Goal: Task Accomplishment & Management: Use online tool/utility

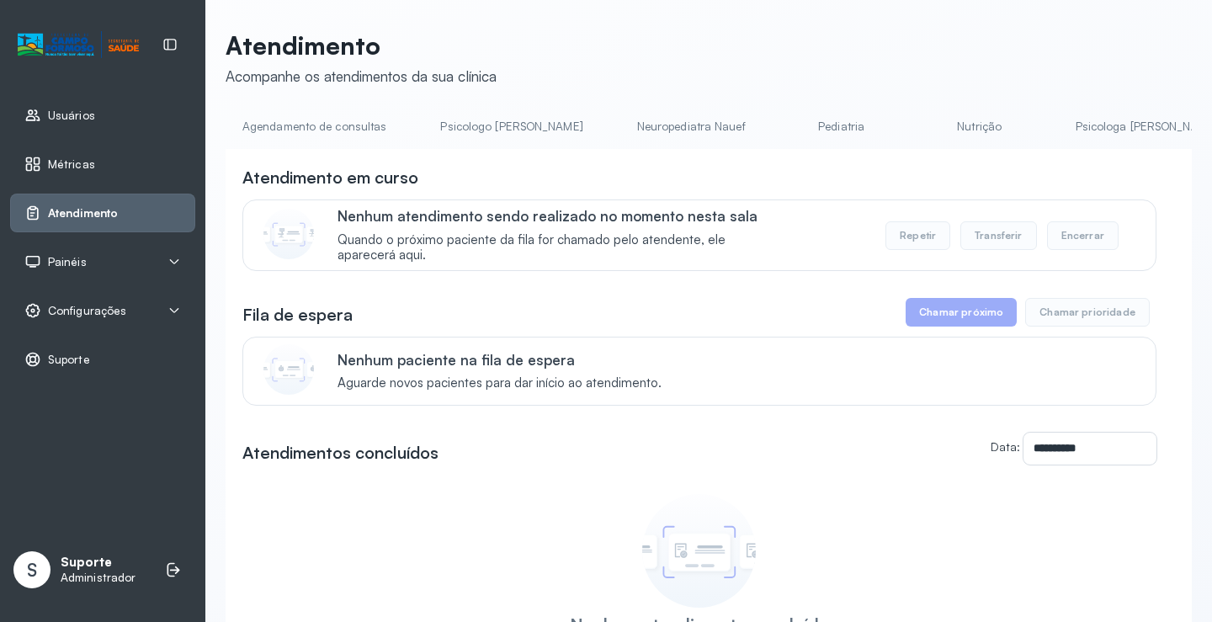
click at [783, 129] on link "Pediatria" at bounding box center [842, 127] width 118 height 28
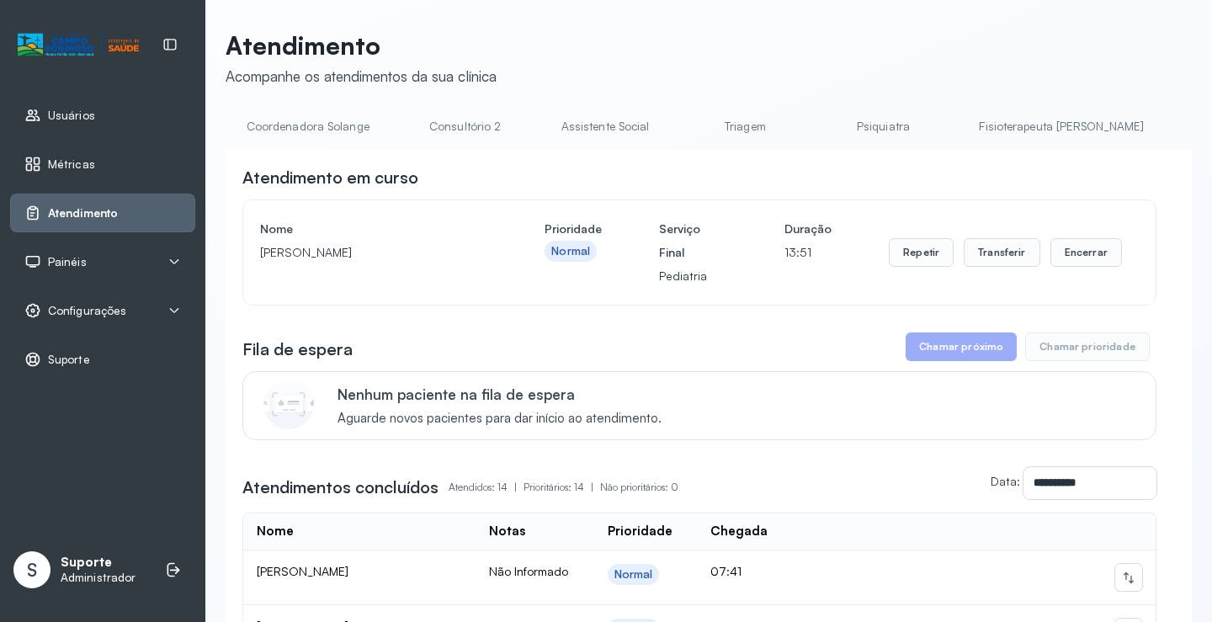
scroll to position [0, 1271]
click at [660, 136] on link "Triagem" at bounding box center [719, 127] width 118 height 28
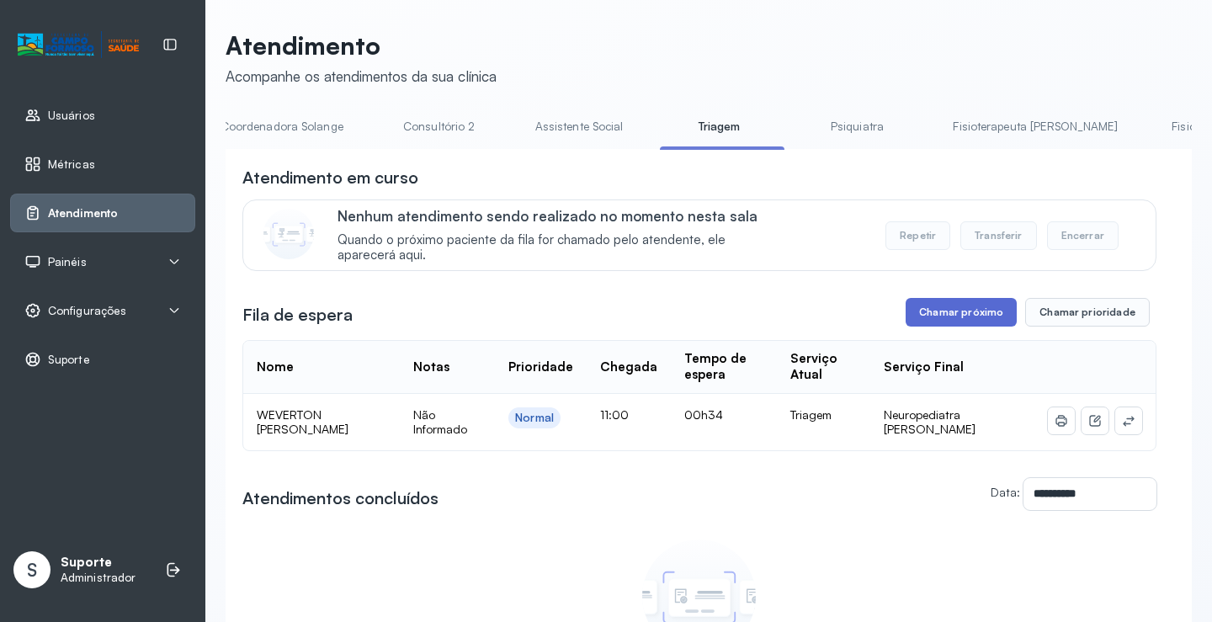
click at [924, 315] on button "Chamar próximo" at bounding box center [961, 312] width 111 height 29
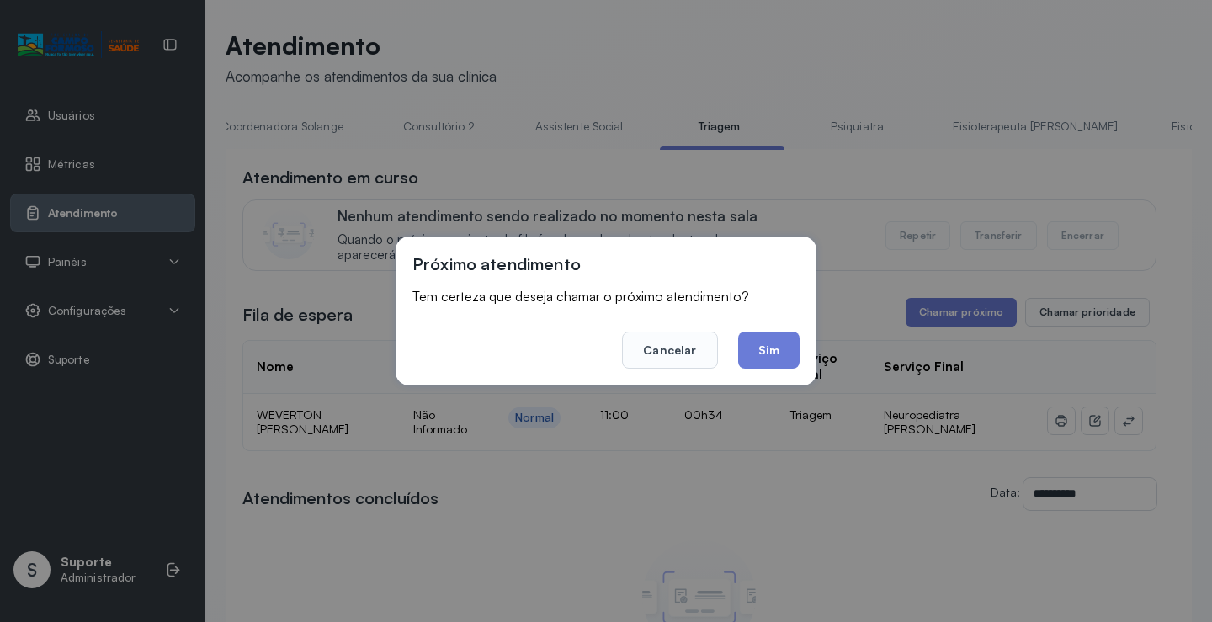
drag, startPoint x: 781, startPoint y: 349, endPoint x: 772, endPoint y: 333, distance: 18.8
click at [774, 334] on button "Sim" at bounding box center [768, 350] width 61 height 37
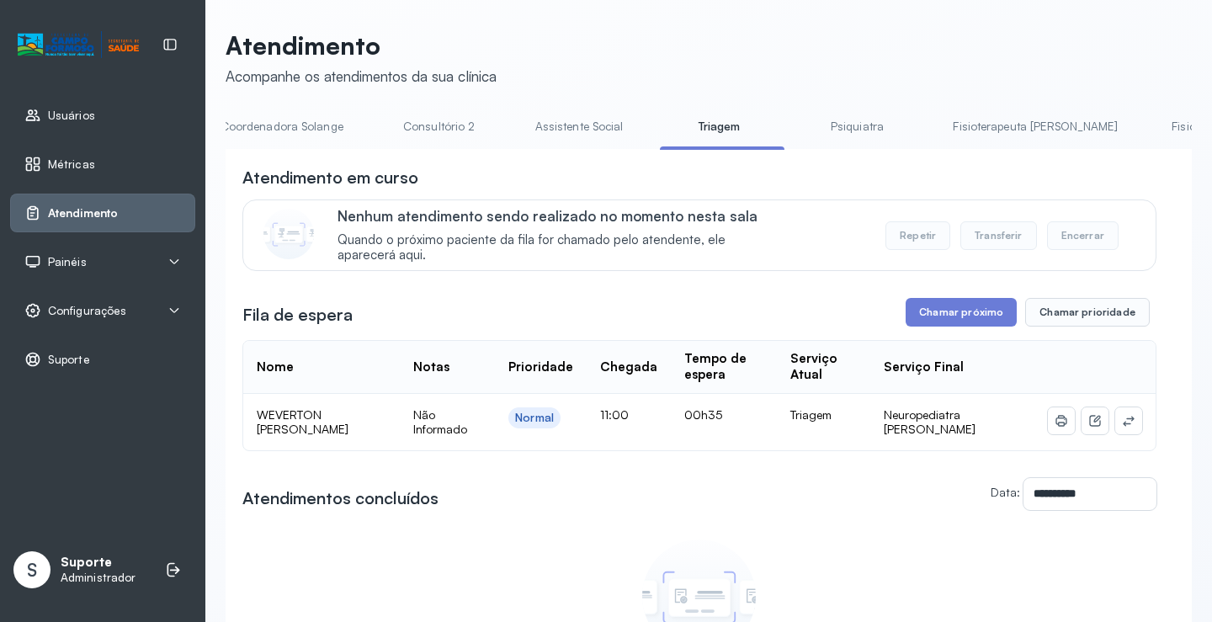
click at [1191, 489] on div "**********" at bounding box center [708, 432] width 1007 height 865
click at [1122, 418] on icon at bounding box center [1128, 420] width 13 height 13
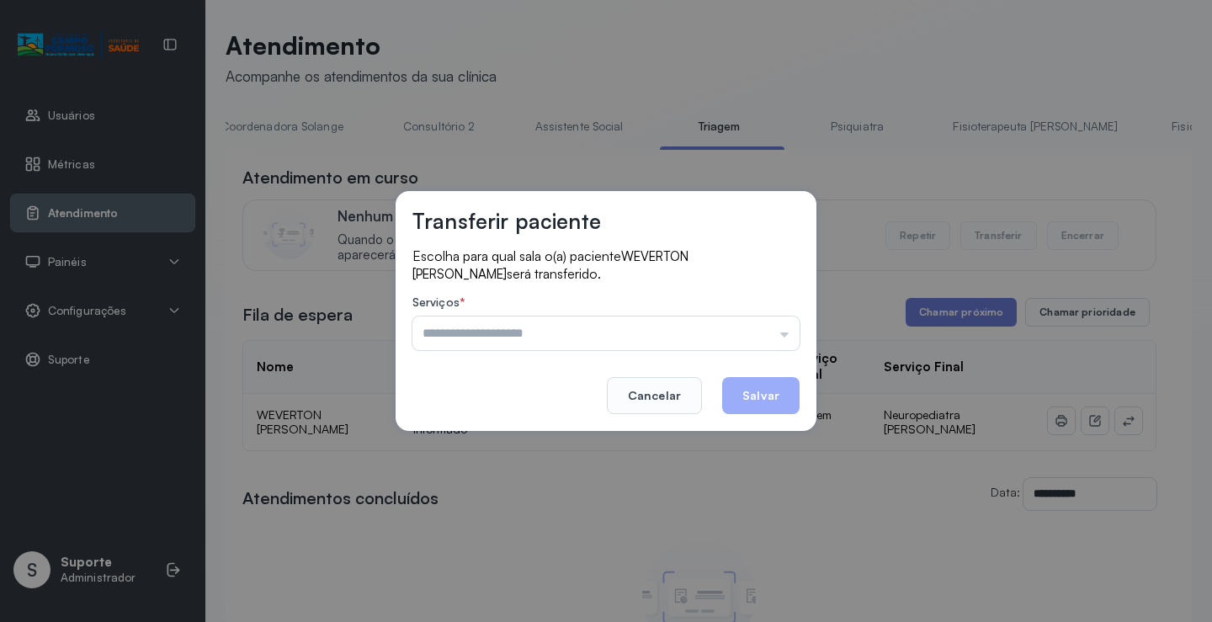
click at [536, 341] on input "text" at bounding box center [606, 334] width 387 height 34
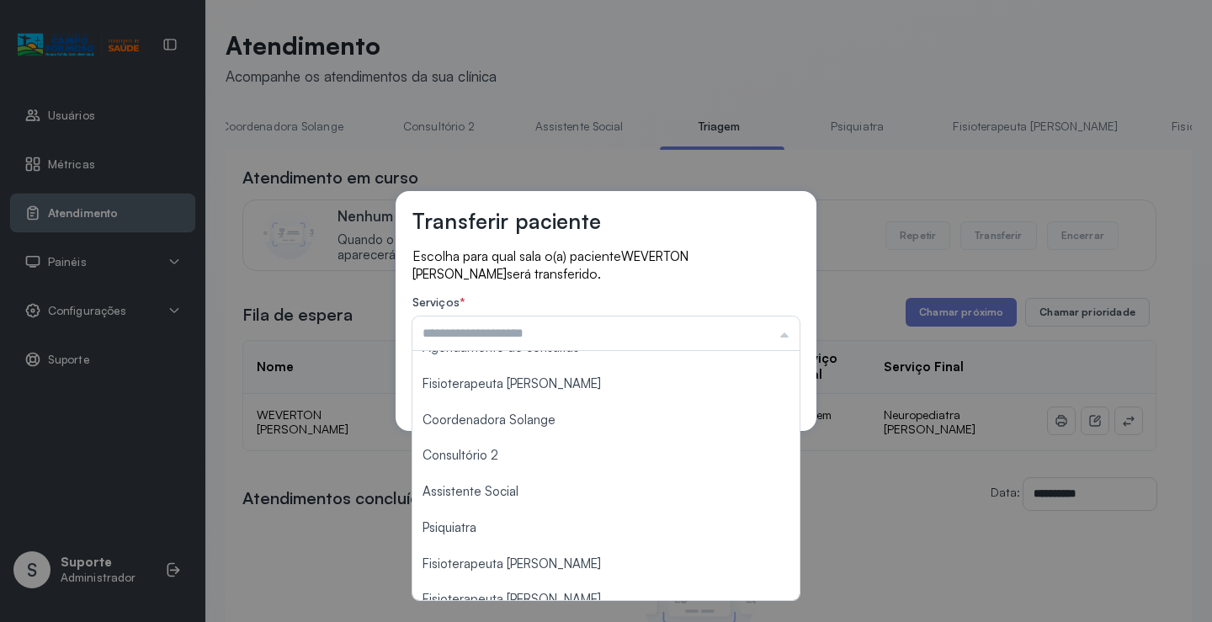
scroll to position [255, 0]
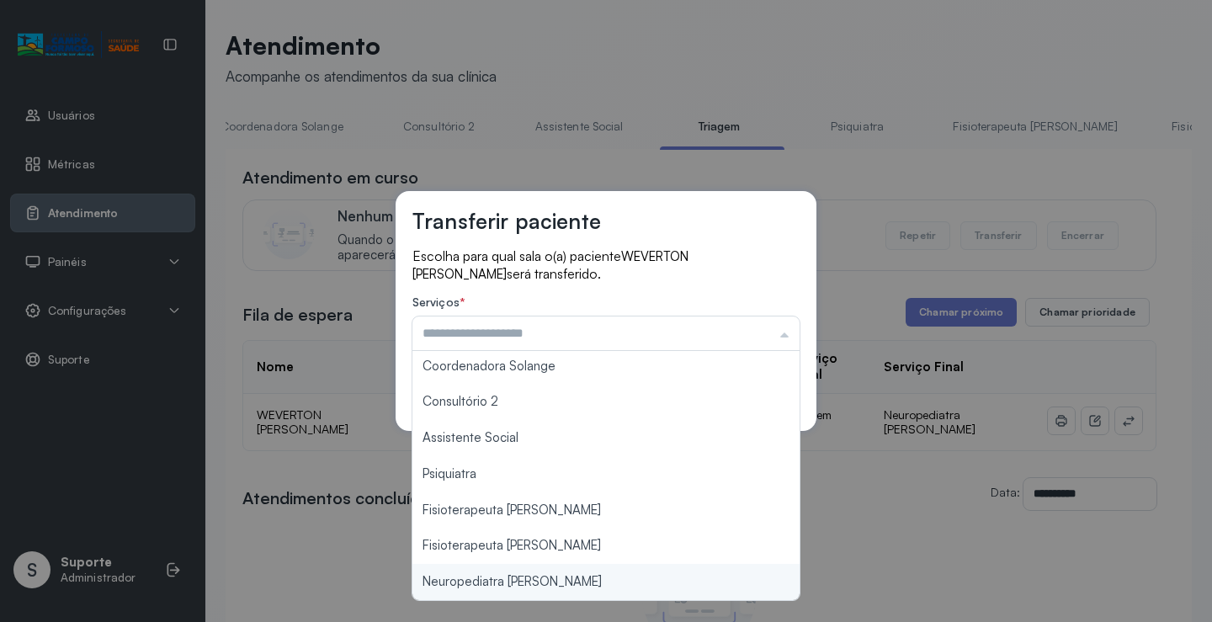
type input "**********"
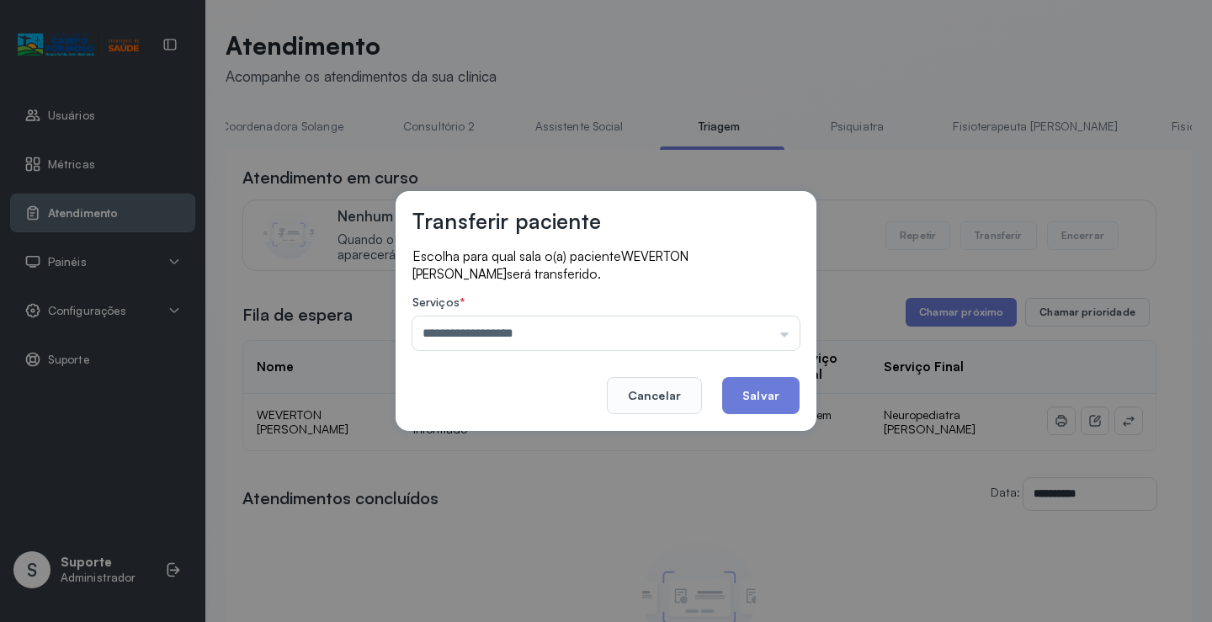
drag, startPoint x: 486, startPoint y: 576, endPoint x: 679, endPoint y: 513, distance: 203.7
click at [534, 563] on div "**********" at bounding box center [606, 311] width 1212 height 622
click at [732, 391] on button "Salvar" at bounding box center [760, 395] width 77 height 37
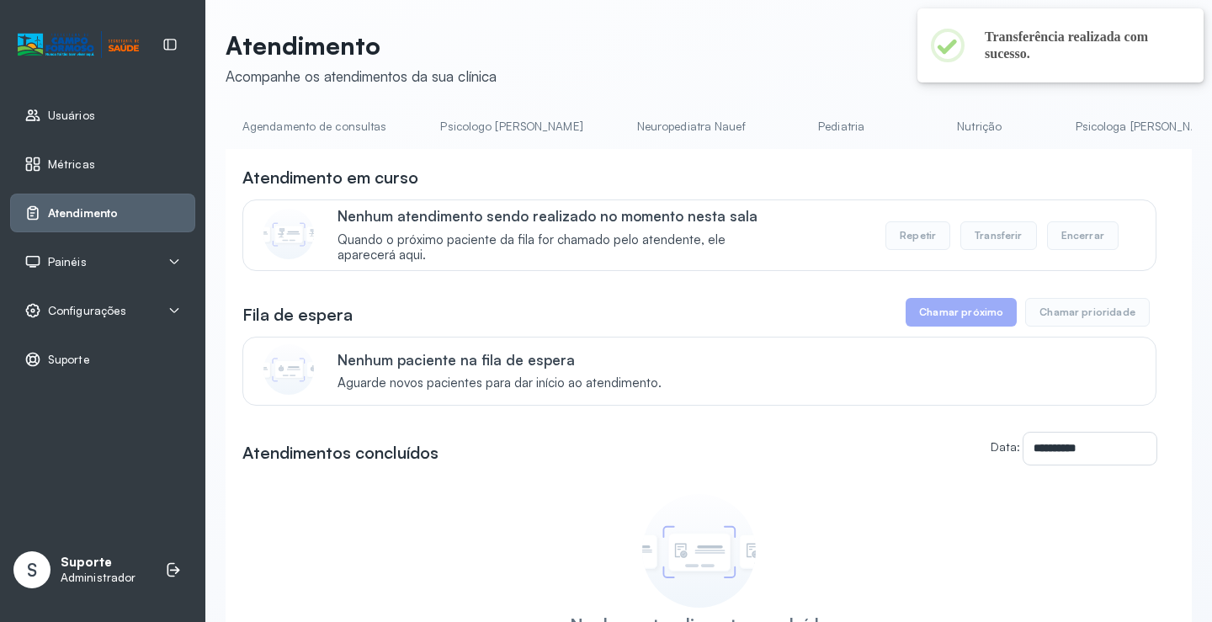
scroll to position [0, 1335]
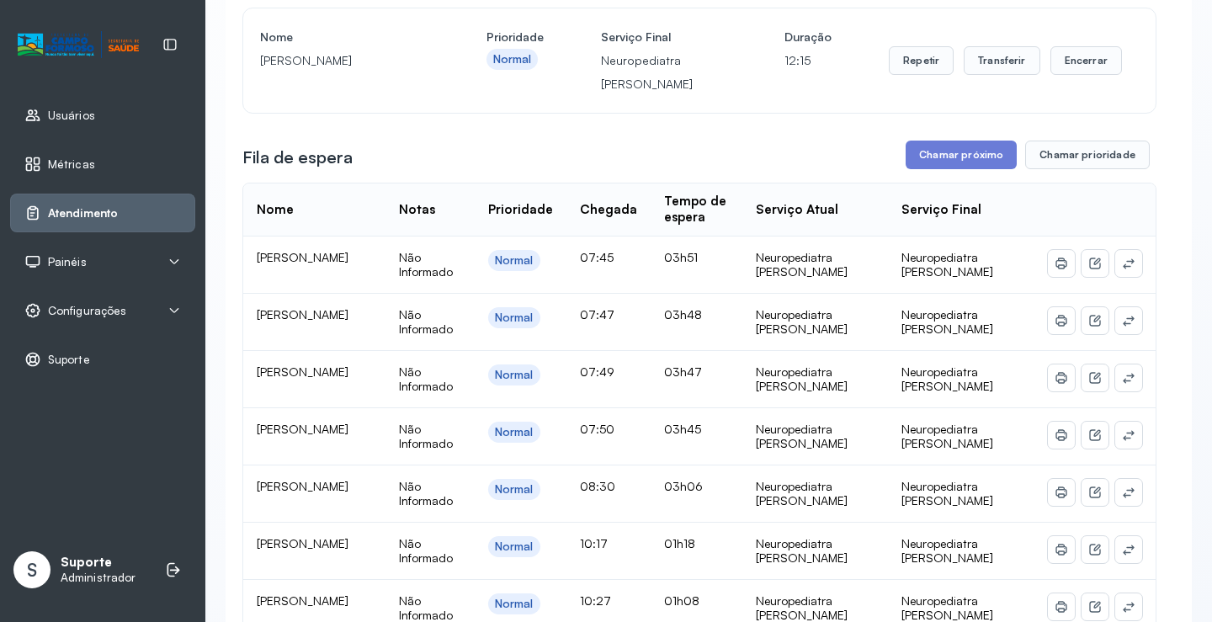
scroll to position [0, 0]
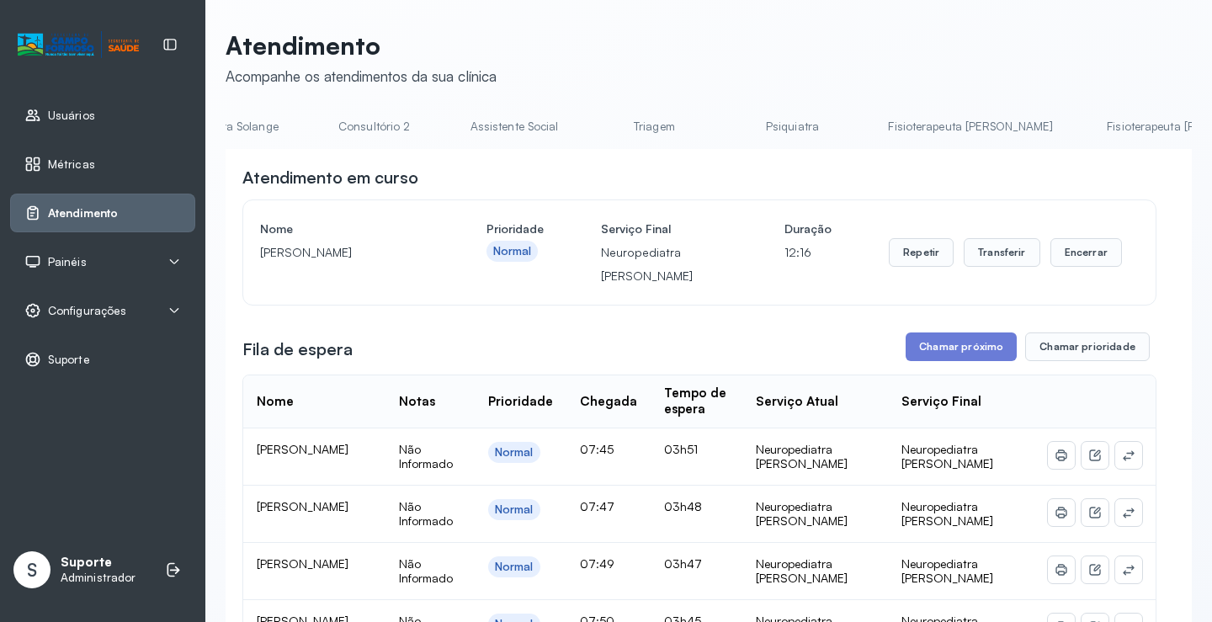
click at [595, 138] on link "Triagem" at bounding box center [654, 127] width 118 height 28
